Goal: Entertainment & Leisure: Consume media (video, audio)

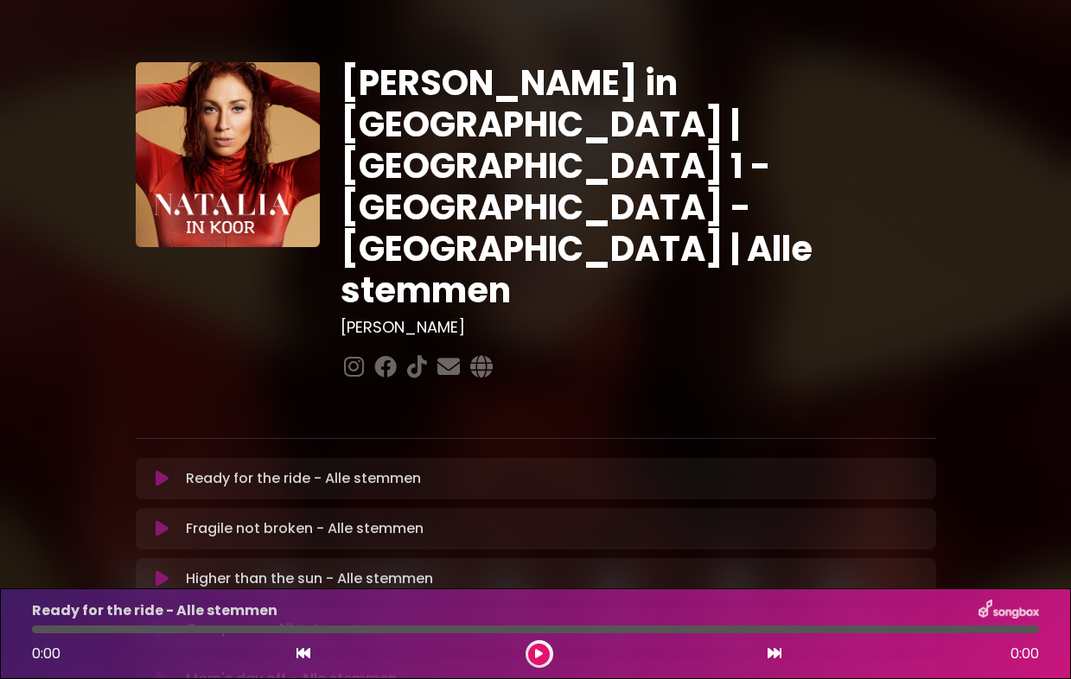
click at [157, 470] on icon at bounding box center [162, 478] width 13 height 17
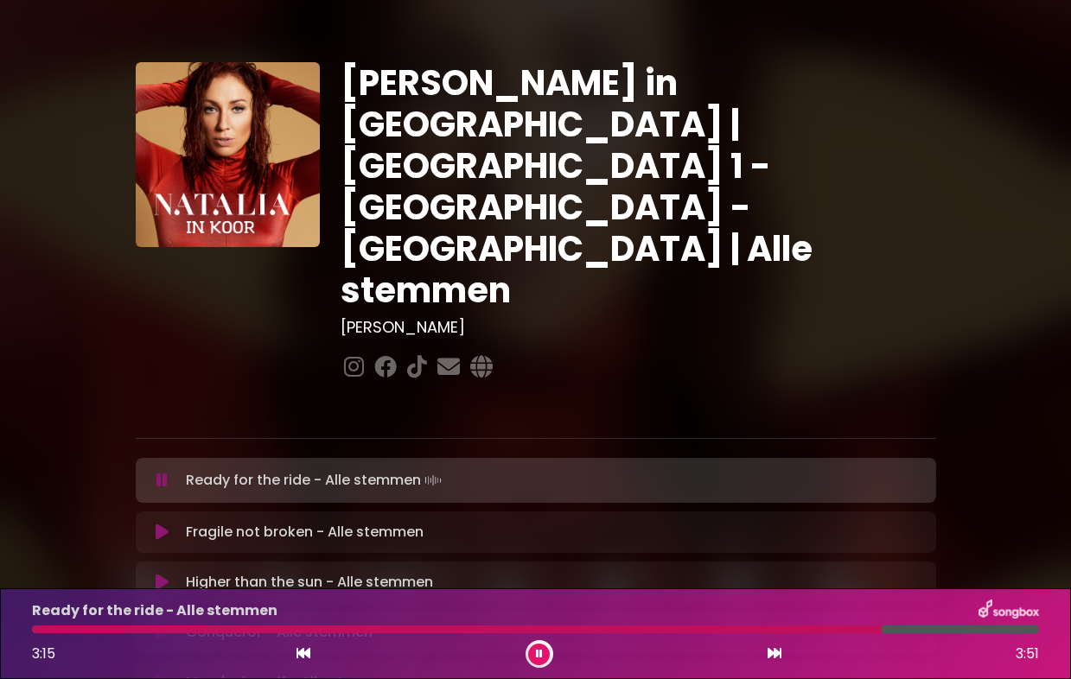
click at [540, 656] on icon at bounding box center [539, 654] width 7 height 10
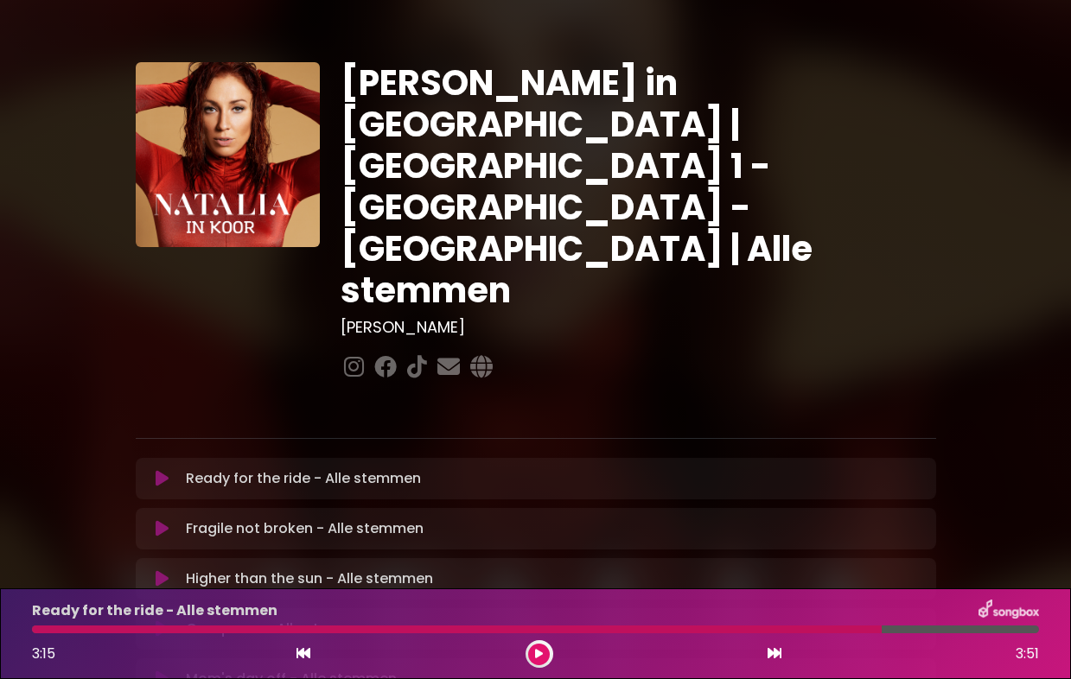
click at [540, 656] on icon at bounding box center [539, 654] width 8 height 10
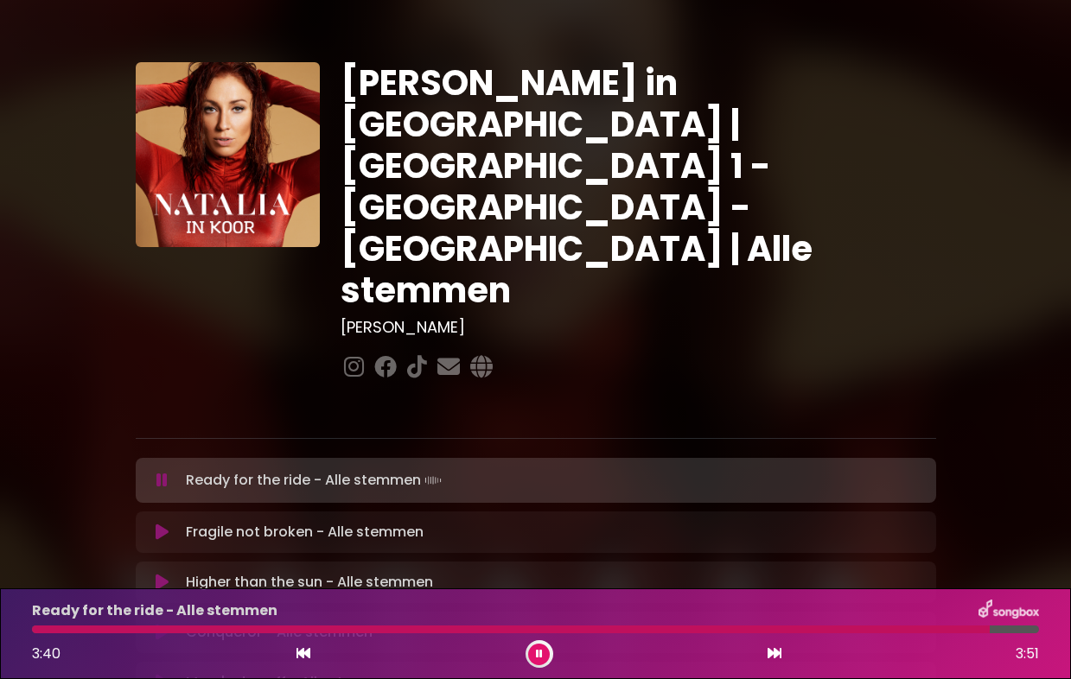
click at [540, 656] on icon at bounding box center [539, 654] width 7 height 10
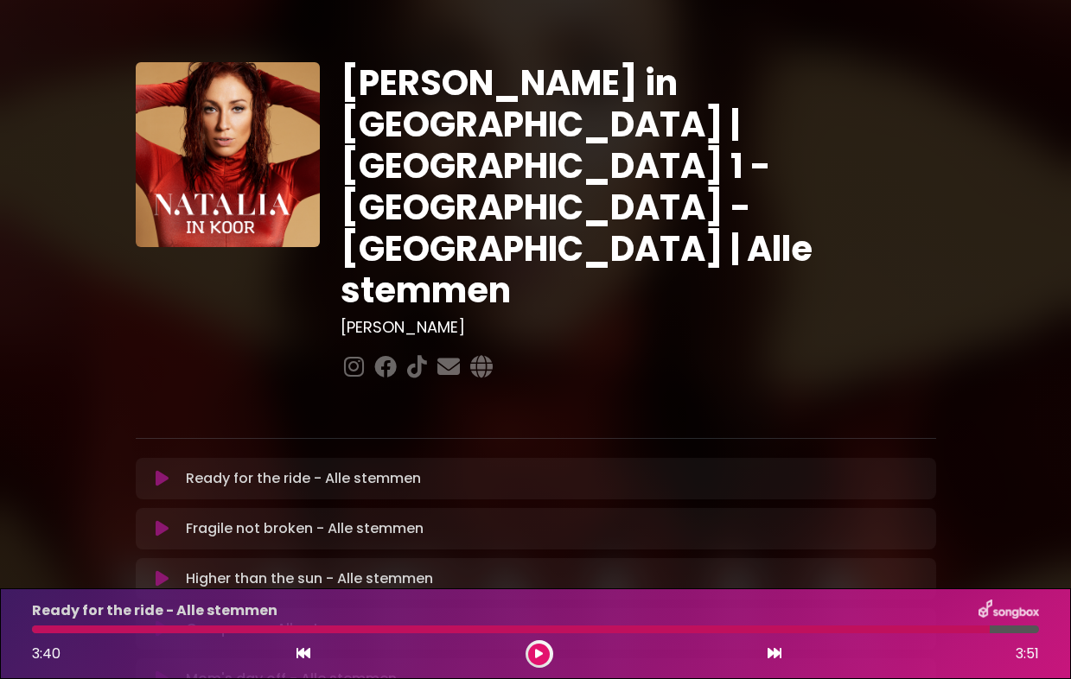
click at [544, 658] on button at bounding box center [539, 655] width 22 height 22
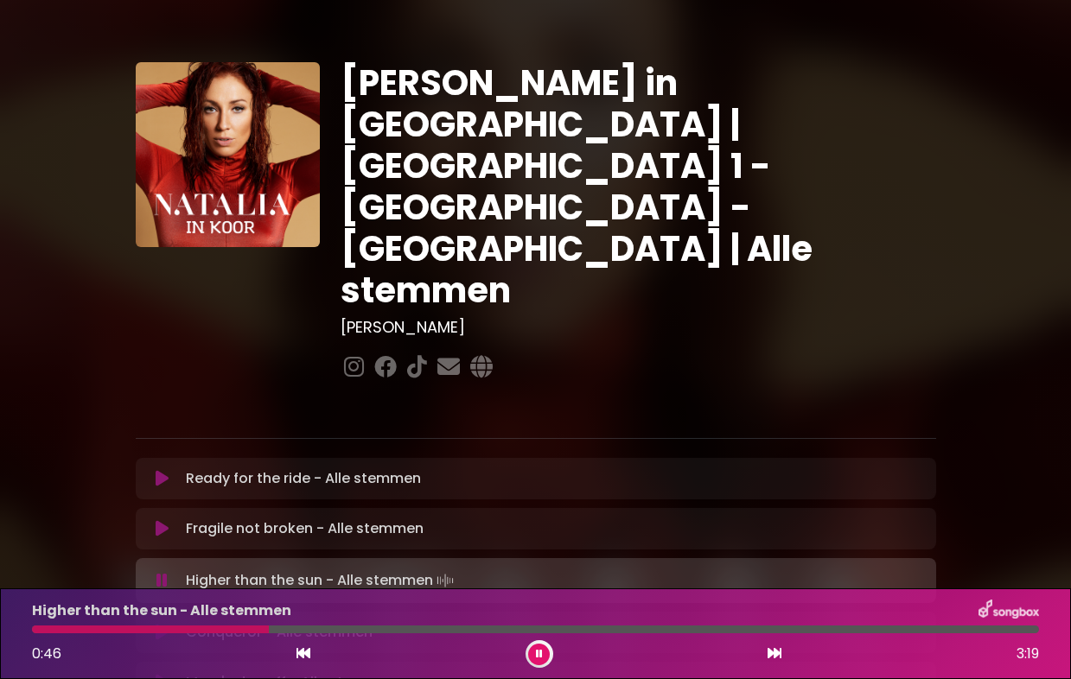
click at [544, 658] on button at bounding box center [539, 655] width 22 height 22
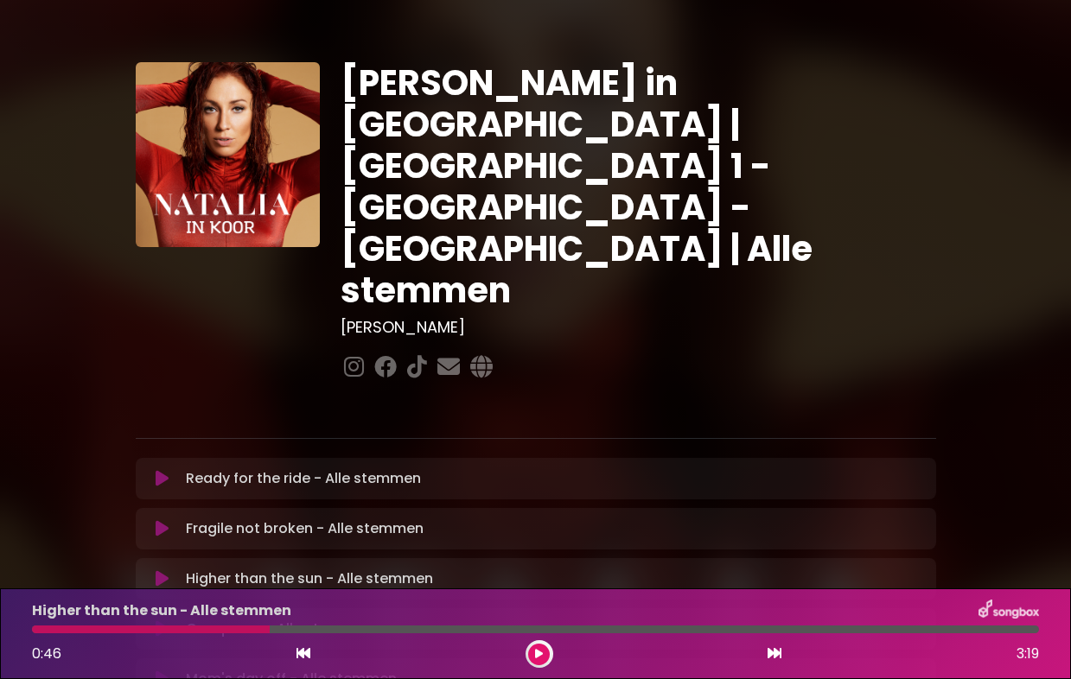
click at [544, 658] on button at bounding box center [539, 655] width 22 height 22
click at [442, 628] on div at bounding box center [258, 630] width 452 height 8
click at [413, 625] on div "Conqueror - Alle stemmen 1:27 3:34" at bounding box center [536, 634] width 1028 height 68
click at [400, 633] on div at bounding box center [240, 630] width 417 height 8
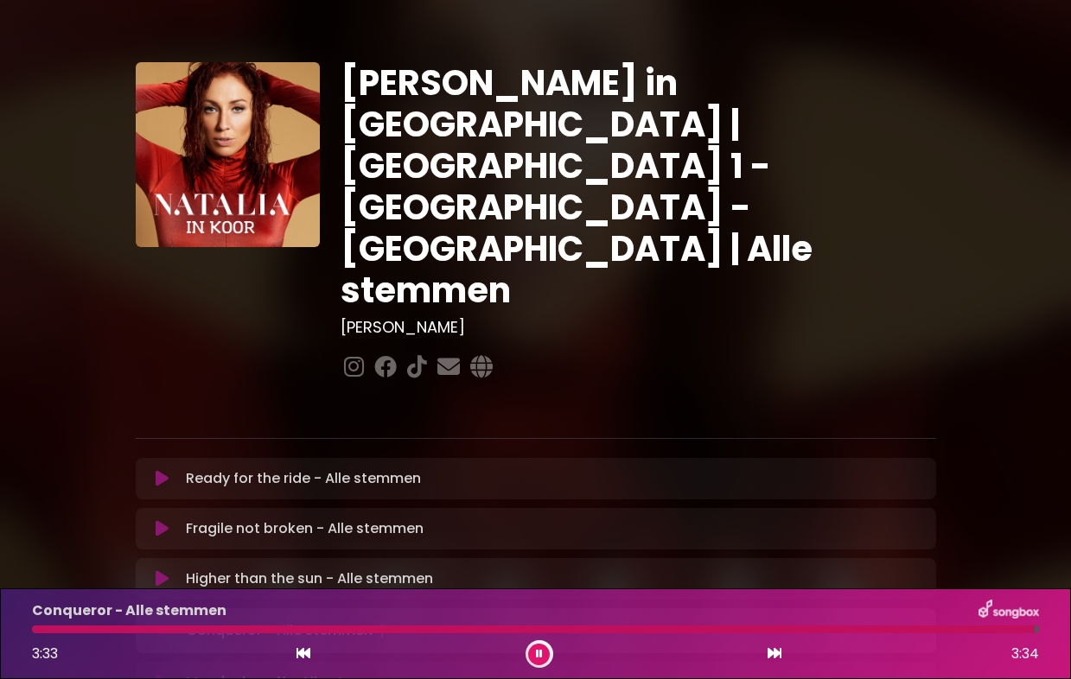
click at [543, 648] on button at bounding box center [539, 655] width 22 height 22
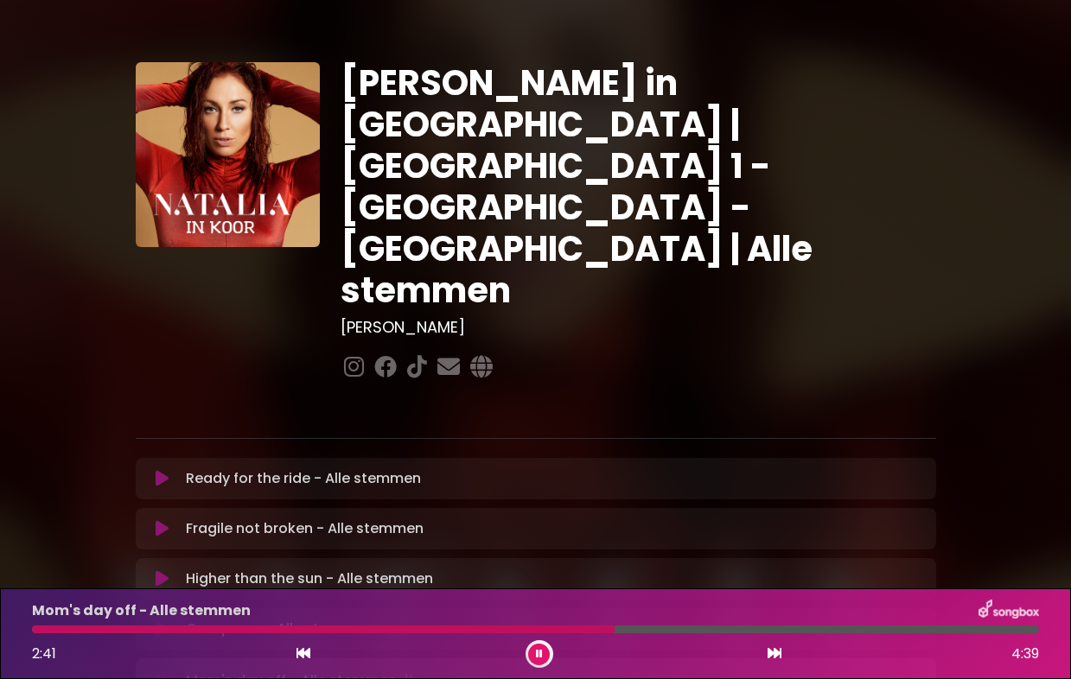
click at [543, 648] on button at bounding box center [539, 655] width 22 height 22
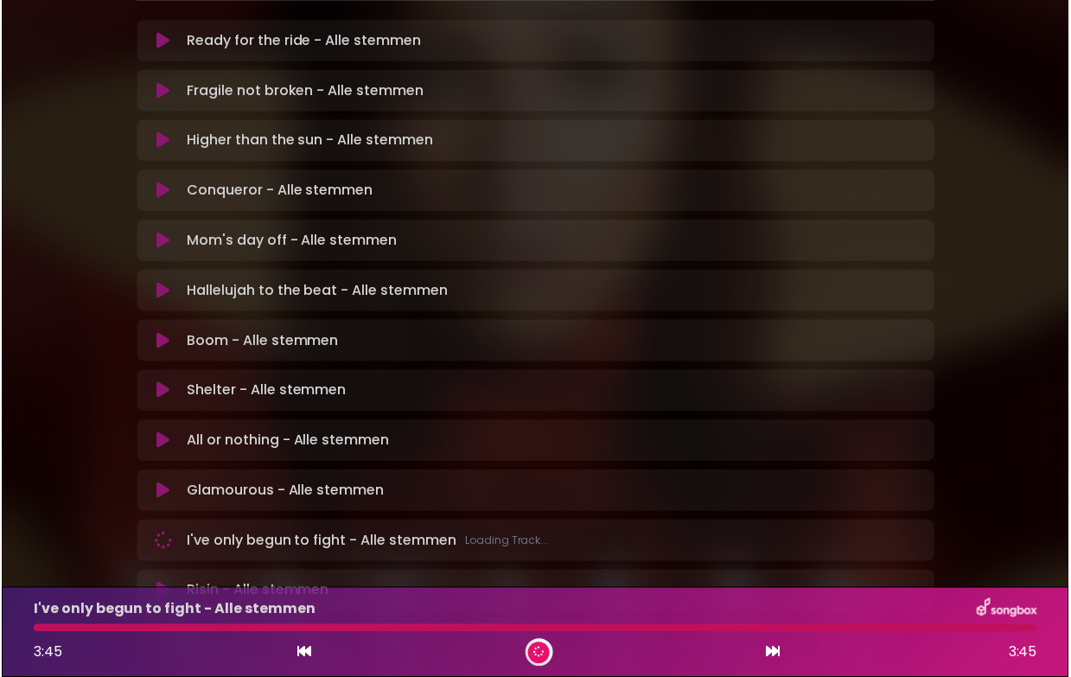
scroll to position [435, 0]
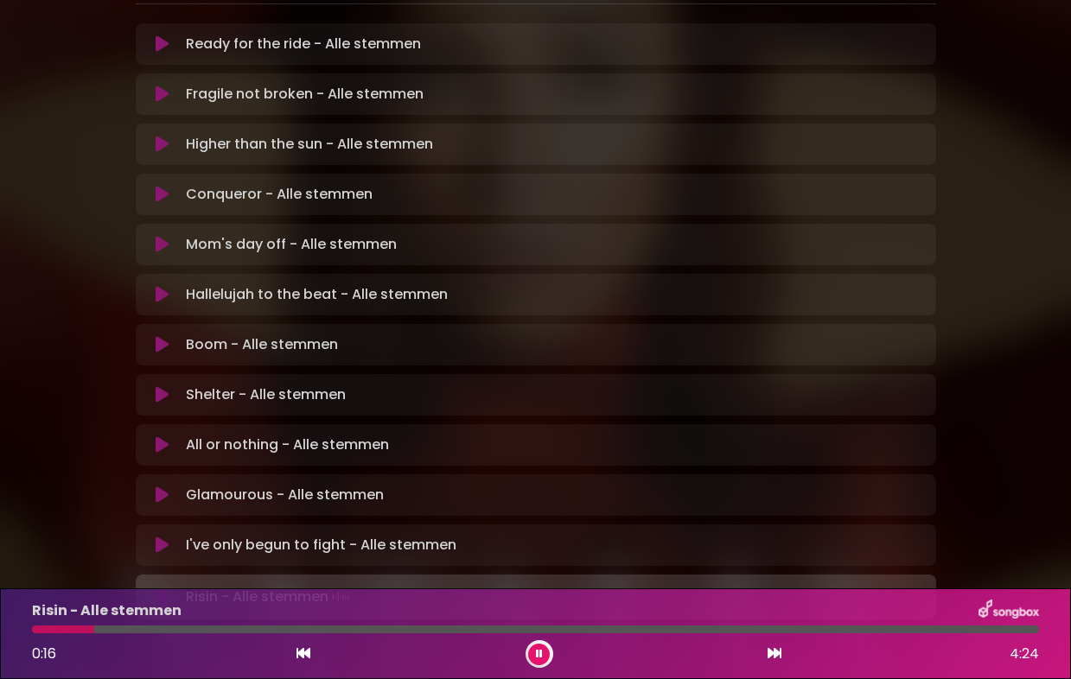
click at [316, 659] on div "0:16 4:24" at bounding box center [536, 655] width 1028 height 28
click at [308, 654] on icon at bounding box center [304, 654] width 14 height 14
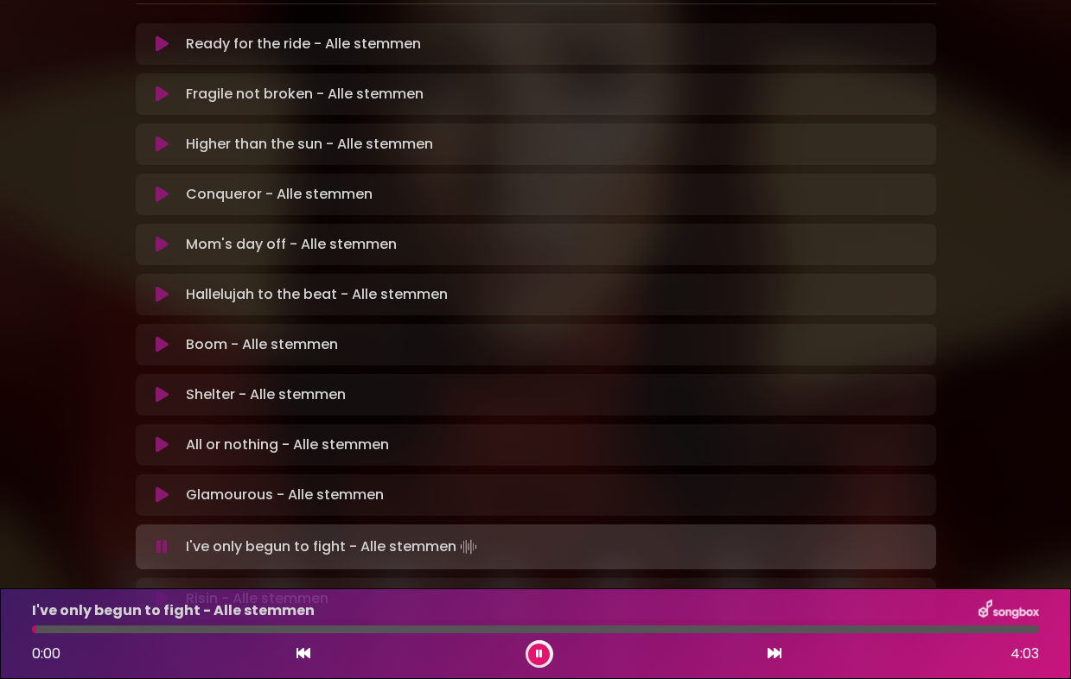
click at [765, 658] on div "0:00 4:03" at bounding box center [536, 655] width 1028 height 28
click at [780, 652] on icon at bounding box center [775, 654] width 14 height 14
